Goal: Find specific page/section: Find specific page/section

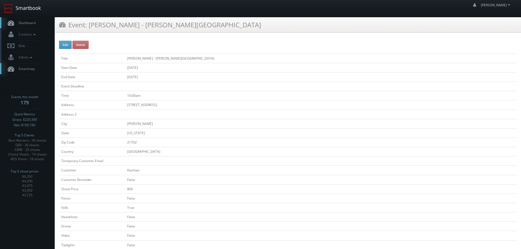
click at [30, 8] on link "Smartbook" at bounding box center [22, 8] width 45 height 17
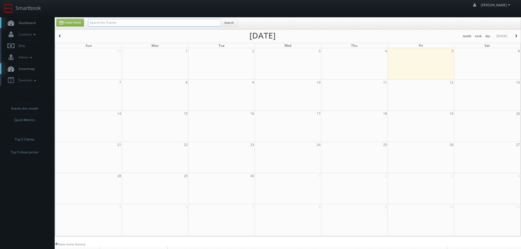
click at [190, 19] on input "text" at bounding box center [154, 23] width 133 height 8
type input "glover"
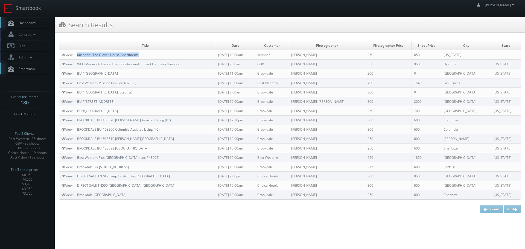
copy link "Kushner - The Glover House Apartments"
drag, startPoint x: 153, startPoint y: 54, endPoint x: 79, endPoint y: 54, distance: 75.0
click at [79, 54] on td "Kushner - The Glover House Apartments" at bounding box center [145, 54] width 141 height 9
click at [71, 55] on link "View" at bounding box center [67, 55] width 11 height 5
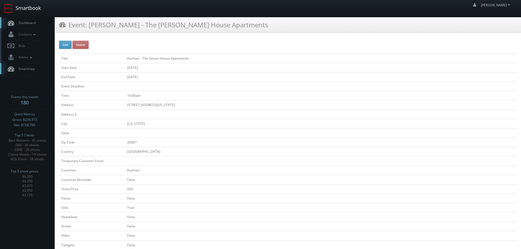
click at [37, 9] on link "Smartbook" at bounding box center [22, 8] width 45 height 17
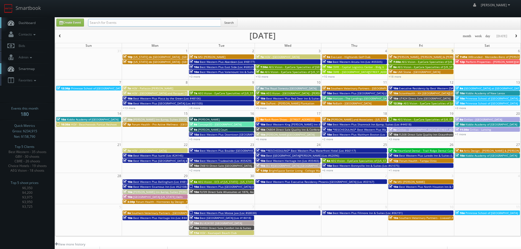
click at [170, 24] on input "text" at bounding box center [154, 23] width 133 height 8
type input "217194"
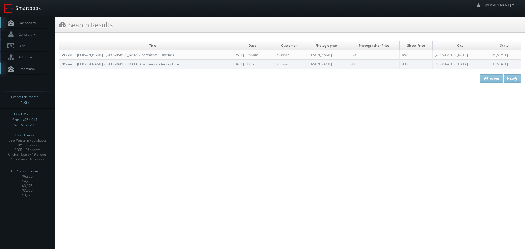
click at [21, 7] on link "Smartbook" at bounding box center [22, 8] width 45 height 17
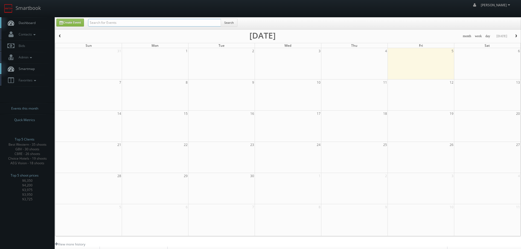
click at [122, 24] on input "text" at bounding box center [154, 23] width 133 height 8
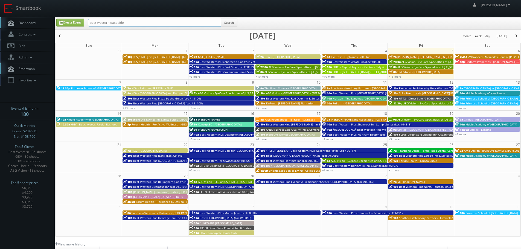
type input "best western east side"
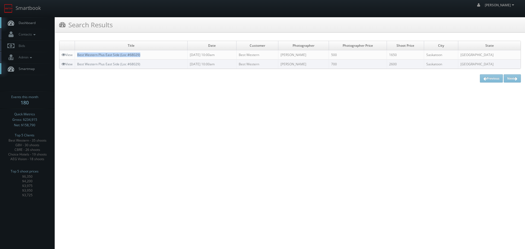
copy link "Best Western Plus East Side (Loc #68029)"
drag, startPoint x: 166, startPoint y: 55, endPoint x: 78, endPoint y: 54, distance: 88.1
click at [78, 54] on td "Best Western Plus East Side (Loc #68029)" at bounding box center [131, 54] width 113 height 9
click at [456, 92] on html "Smartbook Toggle Side Navigation Toggle Top Navigation robert robert Profile Lo…" at bounding box center [262, 124] width 525 height 249
click at [68, 54] on link "View" at bounding box center [67, 55] width 11 height 5
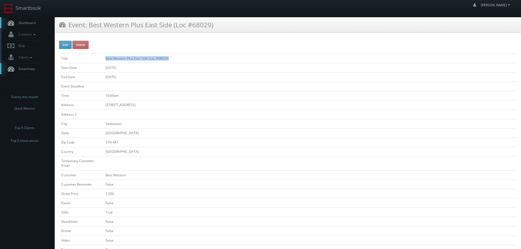
copy tr "Best Western Plus East Side (Loc #68029)"
drag, startPoint x: 208, startPoint y: 54, endPoint x: 101, endPoint y: 56, distance: 107.0
click at [101, 56] on tr "Title Best Western Plus East Side (Loc #68029)" at bounding box center [288, 58] width 458 height 9
click at [19, 8] on link "Smartbook" at bounding box center [22, 8] width 45 height 17
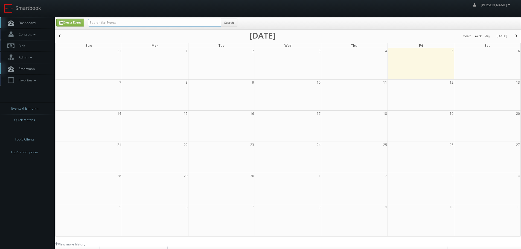
drag, startPoint x: 0, startPoint y: 0, endPoint x: 137, endPoint y: 24, distance: 138.9
click at [137, 24] on input "text" at bounding box center [154, 23] width 133 height 8
type input "48177"
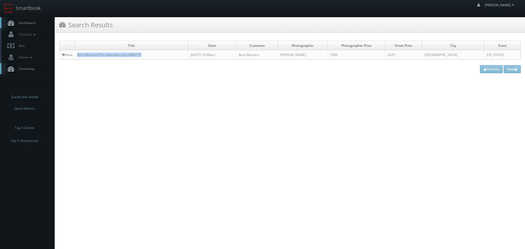
copy link "Best Western Plus Aberdeen (Loc #48177)"
drag, startPoint x: 147, startPoint y: 54, endPoint x: 77, endPoint y: 55, distance: 70.0
click at [77, 55] on td "Best Western Plus Aberdeen (Loc #48177)" at bounding box center [131, 54] width 113 height 9
click at [69, 55] on link "View" at bounding box center [67, 55] width 11 height 5
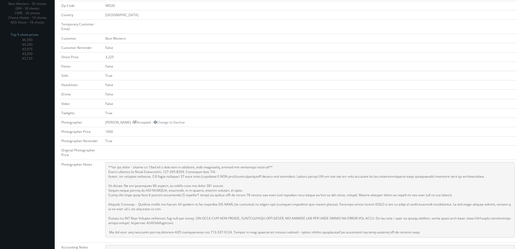
scroll to position [27, 0]
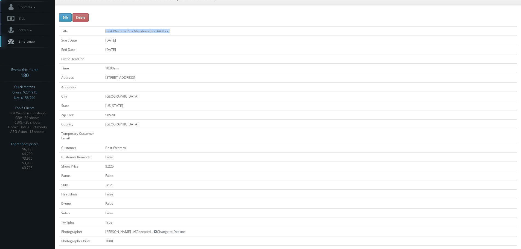
drag, startPoint x: 196, startPoint y: 30, endPoint x: 100, endPoint y: 30, distance: 96.0
click at [100, 30] on tr "Title Best Western Plus Aberdeen (Loc #48177)" at bounding box center [288, 30] width 458 height 9
copy tr "Best Western Plus Aberdeen (Loc #48177)"
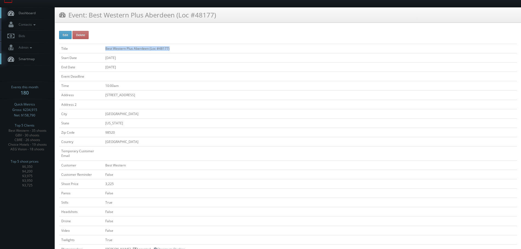
scroll to position [0, 0]
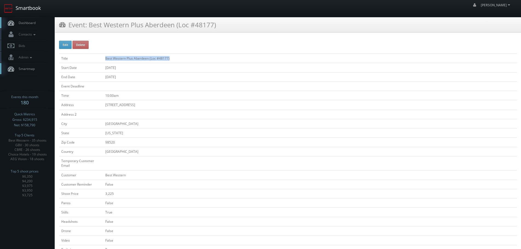
click at [28, 8] on link "Smartbook" at bounding box center [22, 8] width 45 height 17
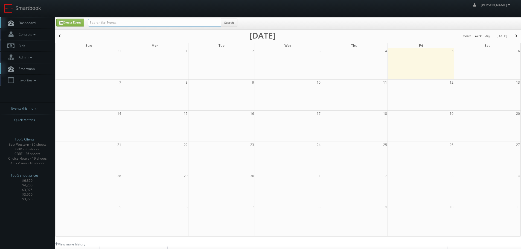
click at [141, 22] on input "text" at bounding box center [154, 23] width 133 height 8
type input "aeg"
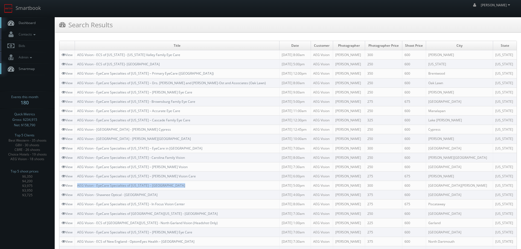
copy link "AEG Vision - EyeCare Specialties of [US_STATE] – [GEOGRAPHIC_DATA]"
drag, startPoint x: 190, startPoint y: 183, endPoint x: 78, endPoint y: 184, distance: 111.9
click at [78, 184] on td "AEG Vision - EyeCare Specialties of [US_STATE] – [GEOGRAPHIC_DATA]" at bounding box center [177, 185] width 205 height 9
copy link "AEG Vision - Shawnee Optical - [GEOGRAPHIC_DATA]"
drag, startPoint x: 147, startPoint y: 196, endPoint x: 77, endPoint y: 195, distance: 70.0
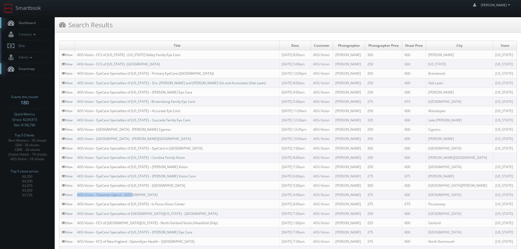
click at [77, 195] on td "AEG Vision - Shawnee Optical - [GEOGRAPHIC_DATA]" at bounding box center [177, 194] width 205 height 9
copy link "AEG Vision - EyeCare Specialties of [US_STATE] – [PERSON_NAME] Vision Care"
drag, startPoint x: 192, startPoint y: 177, endPoint x: 79, endPoint y: 177, distance: 113.5
click at [79, 177] on td "AEG Vision - EyeCare Specialties of [US_STATE] – [PERSON_NAME] Vision Care" at bounding box center [177, 176] width 205 height 9
copy link "AEG Vision - EyeCare Specialties of [US_STATE] – [PERSON_NAME] Vision Care"
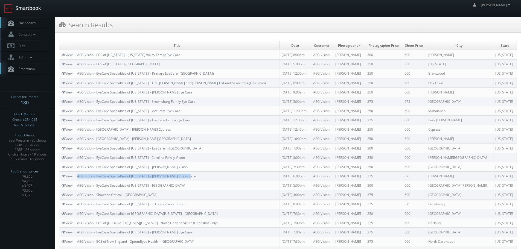
click at [38, 6] on link "Smartbook" at bounding box center [22, 8] width 45 height 17
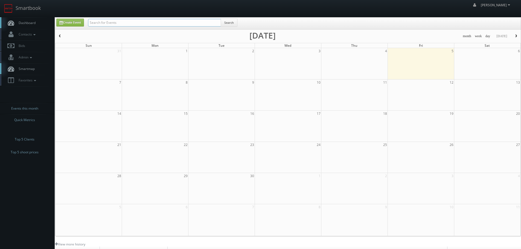
click at [145, 21] on input "text" at bounding box center [154, 23] width 133 height 8
type input "concept"
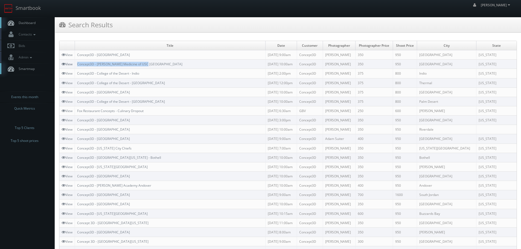
copy tr "Concept3D - [PERSON_NAME] Medicine of USC [GEOGRAPHIC_DATA]"
drag, startPoint x: 165, startPoint y: 65, endPoint x: 73, endPoint y: 63, distance: 91.9
click at [73, 63] on tr "View Concept3D - [PERSON_NAME] Medicine of USC Pasadena [DATE] 10:00am Concept3…" at bounding box center [287, 64] width 457 height 9
drag, startPoint x: 35, startPoint y: 9, endPoint x: 38, endPoint y: 10, distance: 3.2
click at [35, 9] on link "Smartbook" at bounding box center [22, 8] width 45 height 17
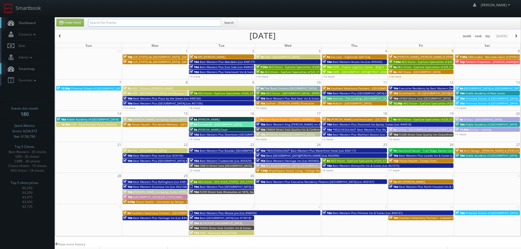
click at [117, 22] on input "text" at bounding box center [154, 23] width 133 height 8
type input "hampton"
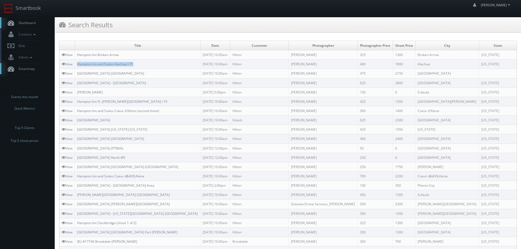
copy link "Hampton Inn and Suites Alachua I-75"
drag, startPoint x: 140, startPoint y: 65, endPoint x: 76, endPoint y: 66, distance: 64.6
click at [76, 66] on td "Hampton Inn and Suites Alachua I-75" at bounding box center [138, 64] width 126 height 9
click at [39, 13] on link "Smartbook" at bounding box center [22, 8] width 45 height 17
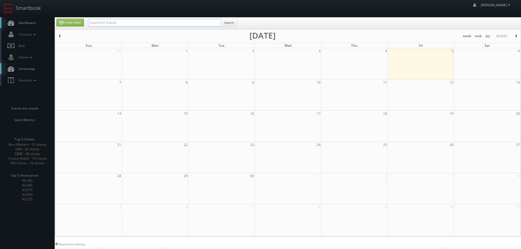
click at [128, 22] on input "text" at bounding box center [154, 23] width 133 height 8
type input "tna83"
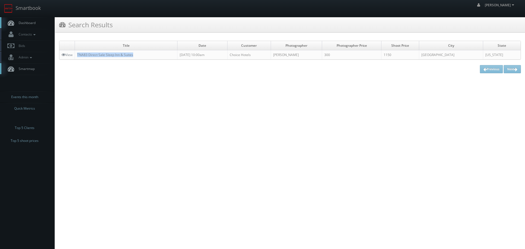
copy link "TNA83 Direct Sale Sleep Inn & Suites"
drag, startPoint x: 139, startPoint y: 55, endPoint x: 77, endPoint y: 56, distance: 61.3
click at [77, 56] on td "TNA83 Direct Sale Sleep Inn & Suites" at bounding box center [126, 54] width 103 height 9
click at [28, 10] on link "Smartbook" at bounding box center [22, 8] width 45 height 17
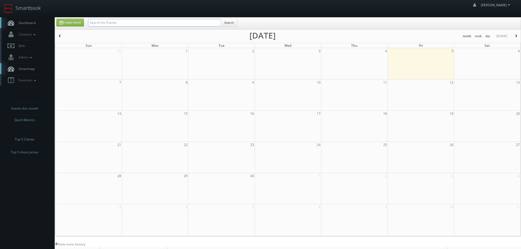
click at [140, 25] on input "text" at bounding box center [154, 23] width 133 height 8
type input "hormones"
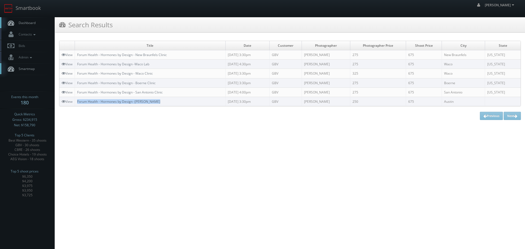
copy link "Forum Health - Hormones by Design -[PERSON_NAME]"
drag, startPoint x: 161, startPoint y: 101, endPoint x: 78, endPoint y: 102, distance: 82.4
click at [78, 102] on td "Forum Health - Hormones by Design -Austin Clinic" at bounding box center [150, 101] width 151 height 9
copy link "Forum Health - Hormones by Design - New Braunfels Clinic"
drag, startPoint x: 180, startPoint y: 56, endPoint x: 78, endPoint y: 54, distance: 102.6
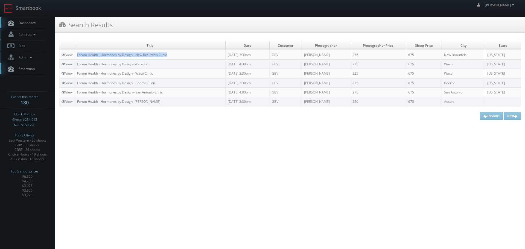
click at [78, 54] on td "Forum Health - Hormones by Design - New Braunfels Clinic" at bounding box center [150, 54] width 151 height 9
copy link "Forum Health - Hormones by Design -[PERSON_NAME]"
drag, startPoint x: 170, startPoint y: 100, endPoint x: 138, endPoint y: 107, distance: 32.0
click at [77, 98] on td "Forum Health - Hormones by Design -[PERSON_NAME]" at bounding box center [150, 101] width 151 height 9
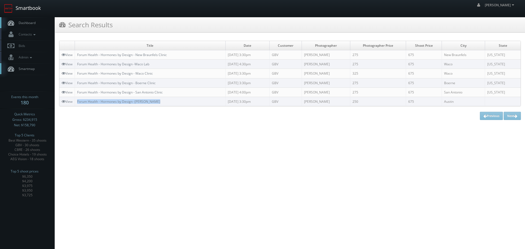
click at [33, 9] on link "Smartbook" at bounding box center [22, 8] width 45 height 17
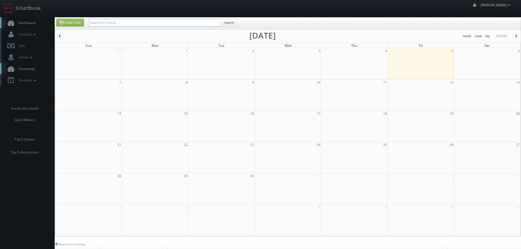
click at [134, 22] on input "text" at bounding box center [154, 23] width 133 height 8
type input "cbre"
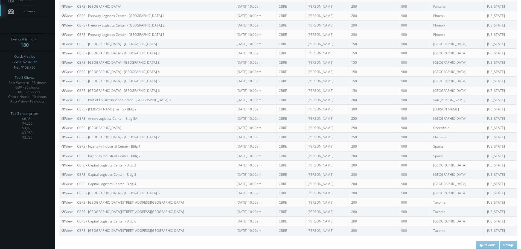
scroll to position [62, 0]
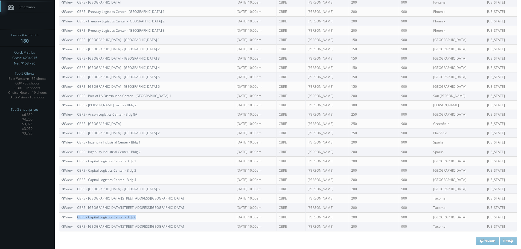
copy link "CBRE - Capital Logistics Center - Bldg 6"
drag, startPoint x: 143, startPoint y: 217, endPoint x: 79, endPoint y: 219, distance: 64.3
click at [79, 219] on td "CBRE - Capital Logistics Center - Bldg 6" at bounding box center [154, 217] width 159 height 9
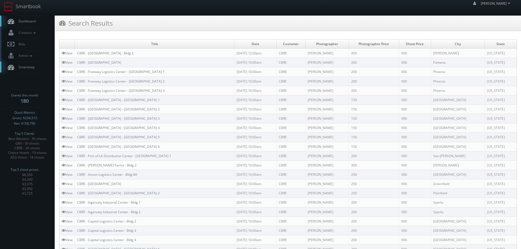
scroll to position [0, 0]
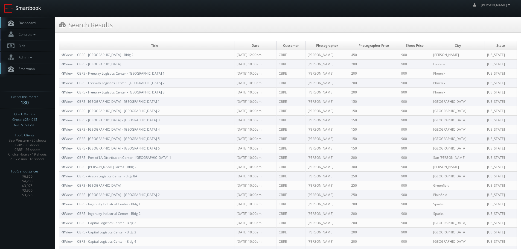
click at [28, 13] on link "Smartbook" at bounding box center [22, 8] width 45 height 17
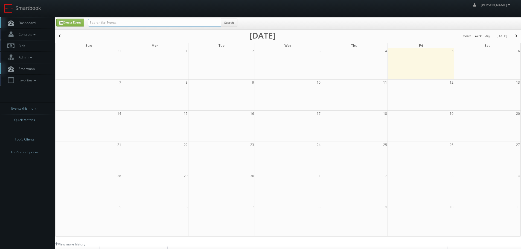
click at [105, 25] on input "text" at bounding box center [154, 23] width 133 height 8
type input "cn244"
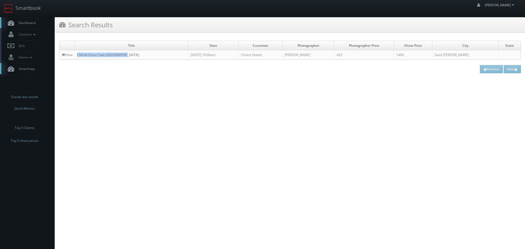
copy link "CN244 Direct Sale [GEOGRAPHIC_DATA]"
drag, startPoint x: 109, startPoint y: 55, endPoint x: 79, endPoint y: 56, distance: 29.8
click at [79, 56] on td "CN244 Direct Sale [GEOGRAPHIC_DATA]" at bounding box center [132, 54] width 114 height 9
click at [21, 13] on link "Smartbook" at bounding box center [22, 8] width 45 height 17
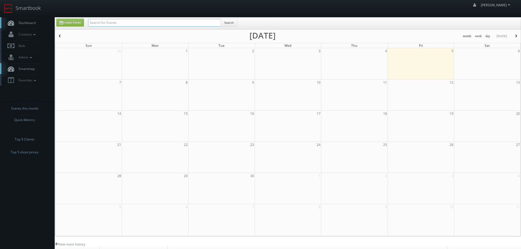
click at [137, 24] on input "text" at bounding box center [154, 23] width 133 height 8
paste input "pa672"
type input "pa672"
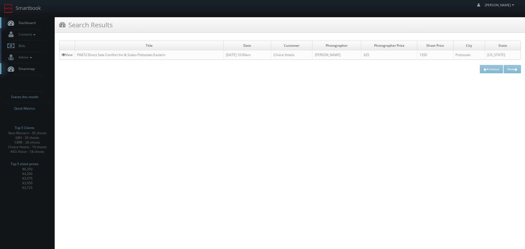
click at [69, 56] on link "View" at bounding box center [67, 55] width 11 height 5
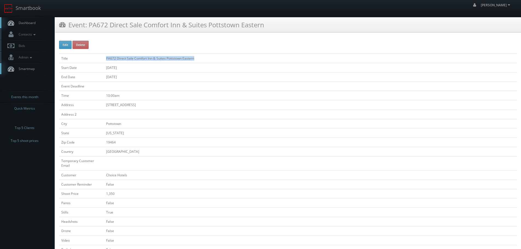
copy tr "PA672 Direct Sale Comfort Inn & Suites Pottstown Eastern"
drag, startPoint x: 207, startPoint y: 56, endPoint x: 102, endPoint y: 59, distance: 104.5
click at [102, 59] on tr "Title PA672 Direct Sale Comfort Inn & Suites Pottstown Eastern" at bounding box center [288, 58] width 458 height 9
click at [0, 4] on link "Smartbook" at bounding box center [22, 8] width 45 height 17
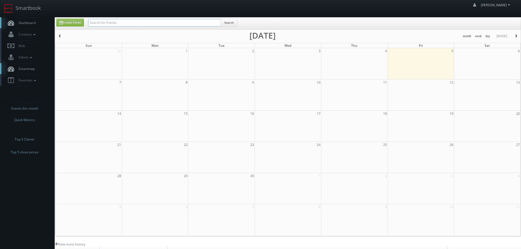
click at [123, 26] on input "text" at bounding box center [154, 23] width 133 height 8
type input "[PERSON_NAME]"
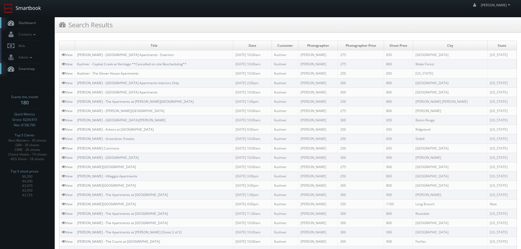
click at [33, 8] on link "Smartbook" at bounding box center [22, 8] width 45 height 17
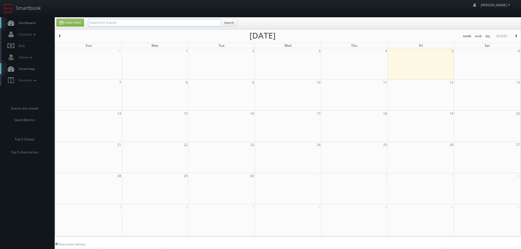
click at [139, 22] on input "text" at bounding box center [154, 23] width 133 height 8
type input "lake tahoe"
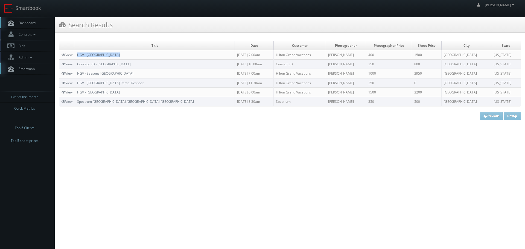
copy link "HGV - [GEOGRAPHIC_DATA]"
drag, startPoint x: 138, startPoint y: 55, endPoint x: 79, endPoint y: 55, distance: 58.8
click at [79, 55] on td "HGV - [GEOGRAPHIC_DATA]" at bounding box center [155, 54] width 160 height 9
click at [31, 8] on link "Smartbook" at bounding box center [22, 8] width 45 height 17
